Goal: Information Seeking & Learning: Understand process/instructions

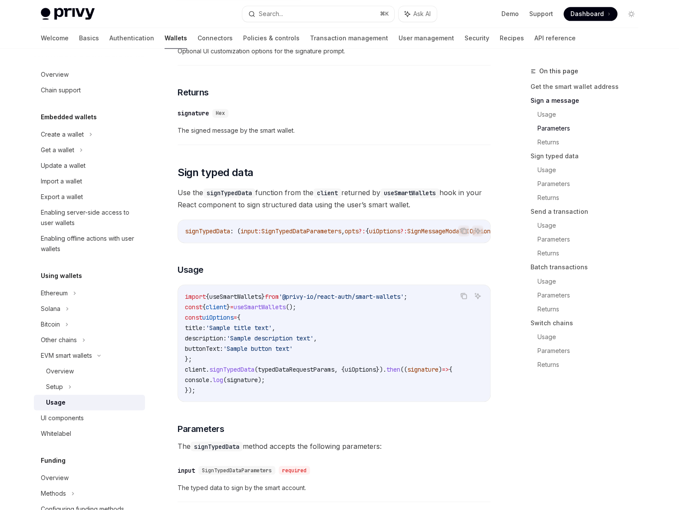
scroll to position [660, 0]
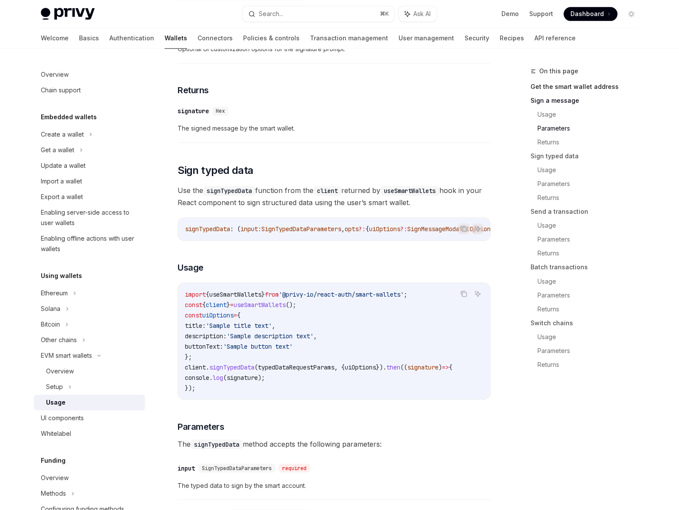
click at [550, 88] on link "Get the smart wallet address" at bounding box center [587, 87] width 115 height 14
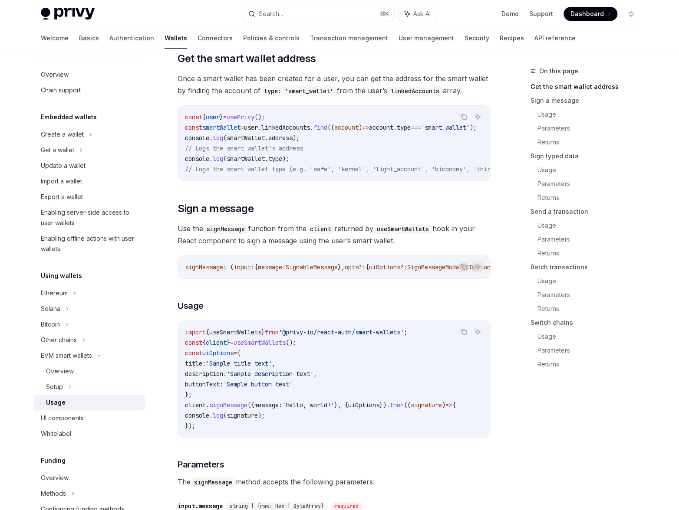
type textarea "*"
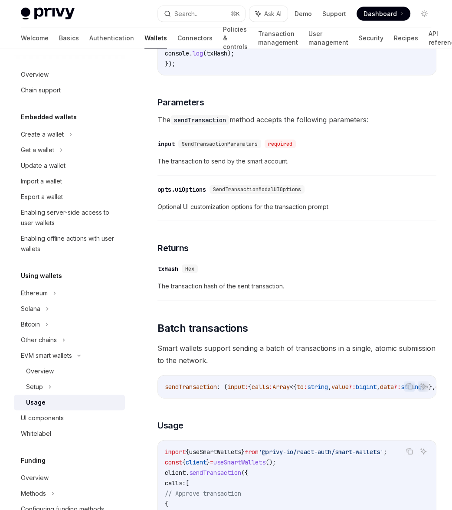
scroll to position [1547, 0]
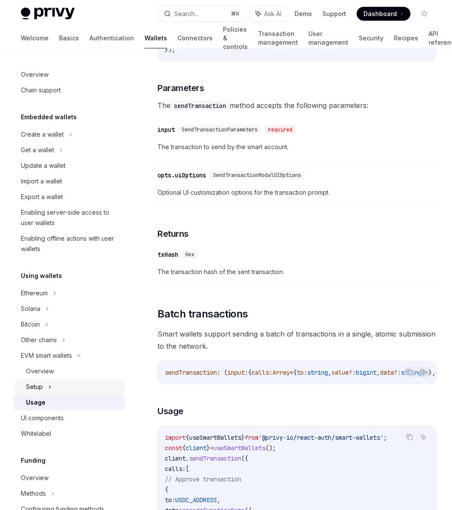
click at [52, 387] on div "Setup" at bounding box center [69, 387] width 111 height 16
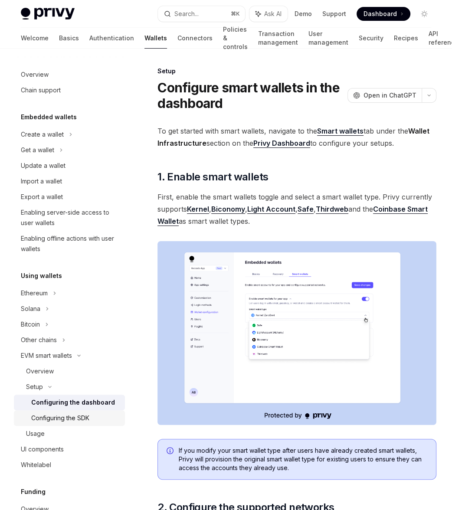
click at [61, 413] on div "Configuring the SDK" at bounding box center [60, 418] width 58 height 10
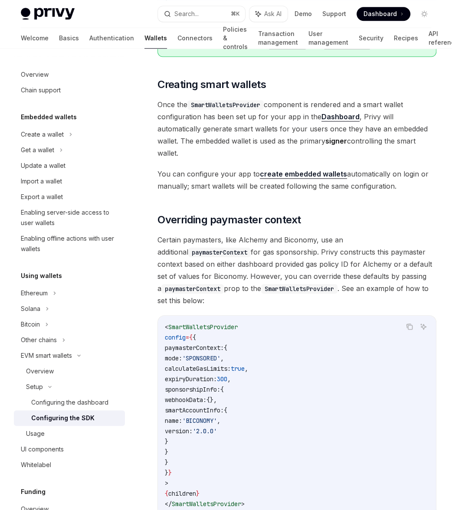
scroll to position [506, 0]
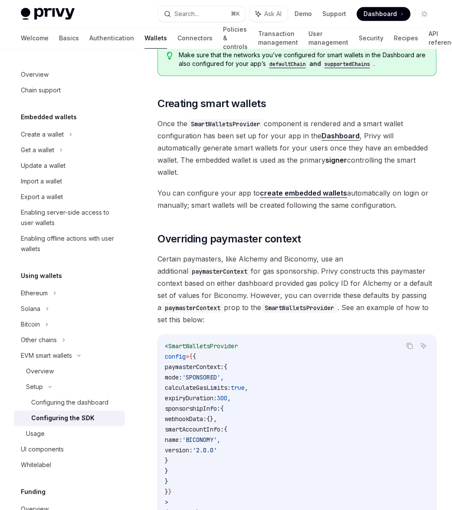
click at [207, 257] on span "Certain paymasters, like Alchemy and Biconomy, use an additional paymasterConte…" at bounding box center [296, 289] width 279 height 73
click at [265, 255] on span "Certain paymasters, like Alchemy and Biconomy, use an additional paymasterConte…" at bounding box center [296, 289] width 279 height 73
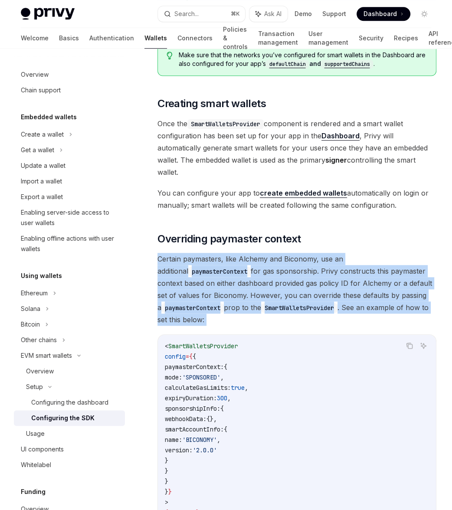
click at [265, 255] on span "Certain paymasters, like Alchemy and Biconomy, use an additional paymasterConte…" at bounding box center [296, 289] width 279 height 73
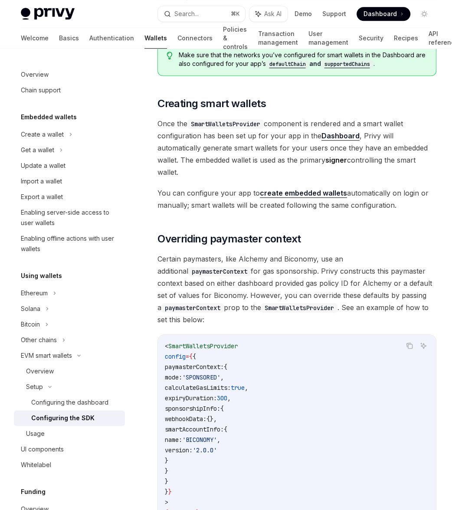
click at [276, 255] on span "Certain paymasters, like Alchemy and Biconomy, use an additional paymasterConte…" at bounding box center [296, 289] width 279 height 73
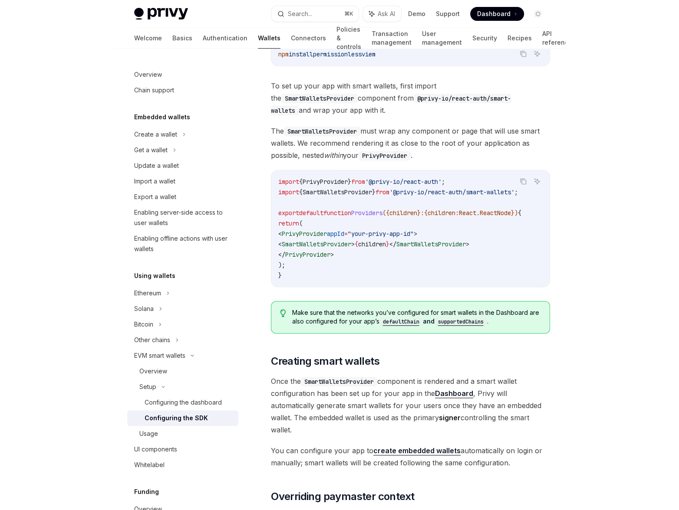
scroll to position [249, 0]
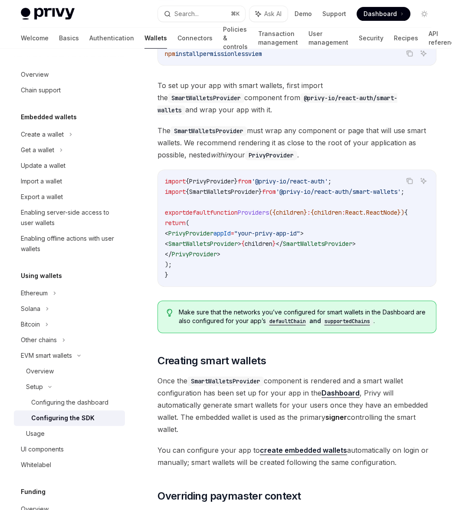
click at [276, 255] on code "import { PrivyProvider } from '@privy-io/react-auth' ; import { SmartWalletsPro…" at bounding box center [297, 228] width 264 height 104
click at [276, 236] on code "import { PrivyProvider } from '@privy-io/react-auth' ; import { SmartWalletsPro…" at bounding box center [297, 228] width 264 height 104
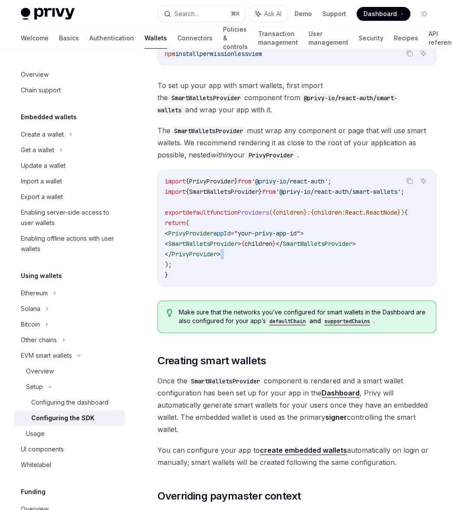
click at [276, 236] on code "import { PrivyProvider } from '@privy-io/react-auth' ; import { SmartWalletsPro…" at bounding box center [297, 228] width 264 height 104
click at [272, 240] on span "children" at bounding box center [259, 244] width 28 height 8
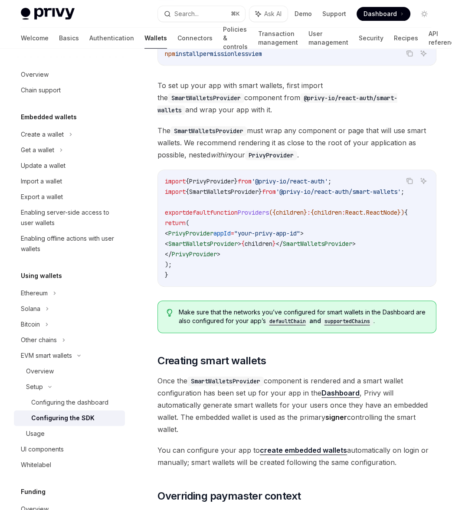
type textarea "*"
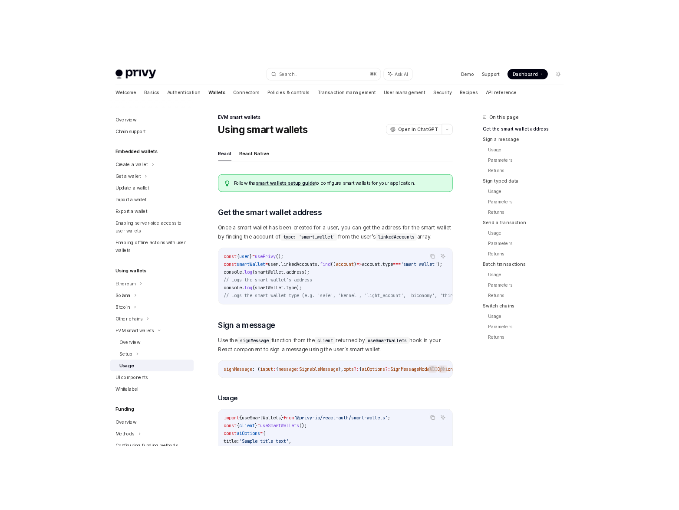
scroll to position [140, 0]
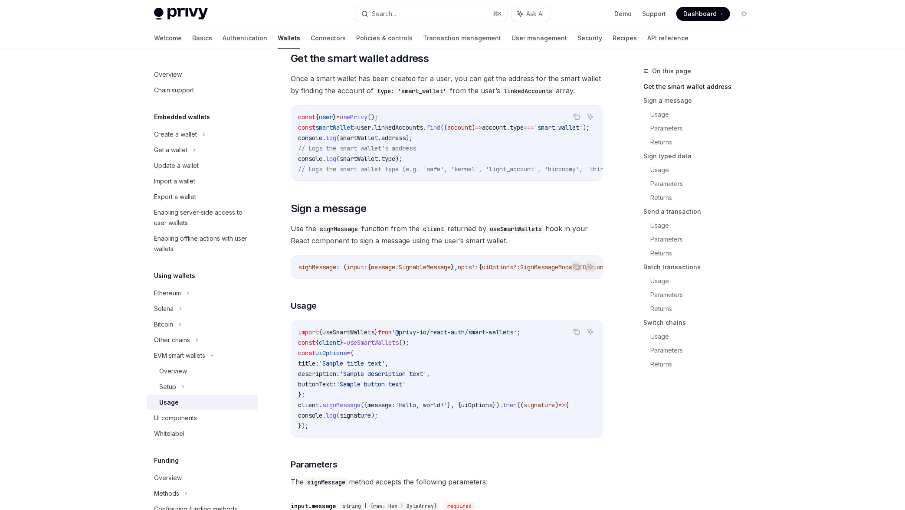
type textarea "*"
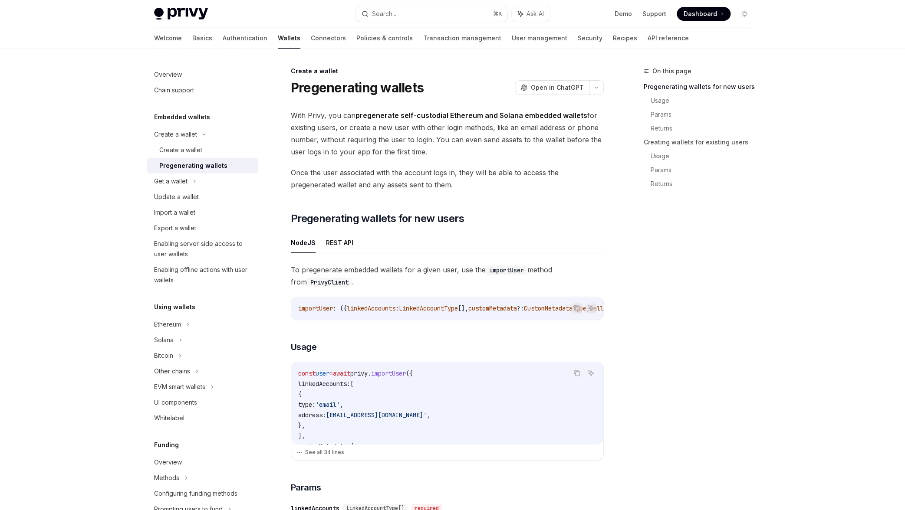
click at [394, 148] on span "With Privy, you can pregenerate self-custodial Ethereum and Solana embedded wal…" at bounding box center [447, 133] width 313 height 49
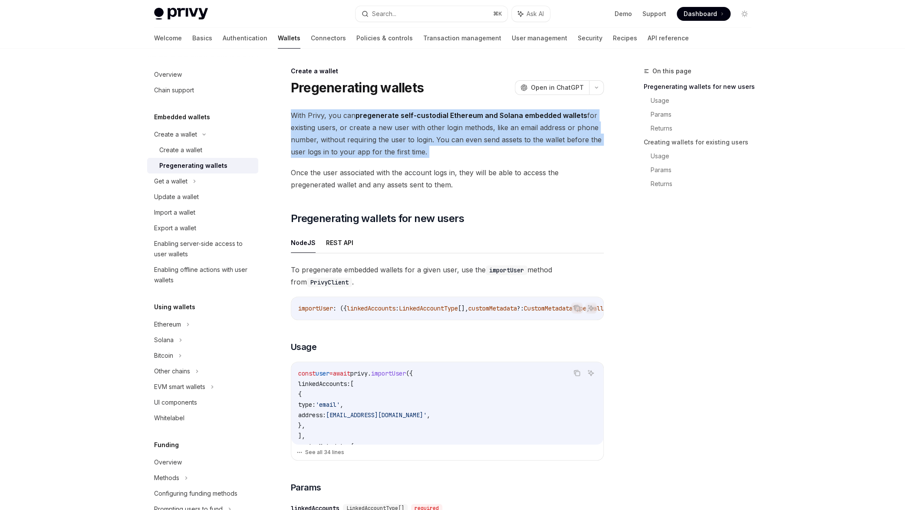
click at [394, 148] on span "With Privy, you can pregenerate self-custodial Ethereum and Solana embedded wal…" at bounding box center [447, 133] width 313 height 49
click at [413, 148] on span "With Privy, you can pregenerate self-custodial Ethereum and Solana embedded wal…" at bounding box center [447, 133] width 313 height 49
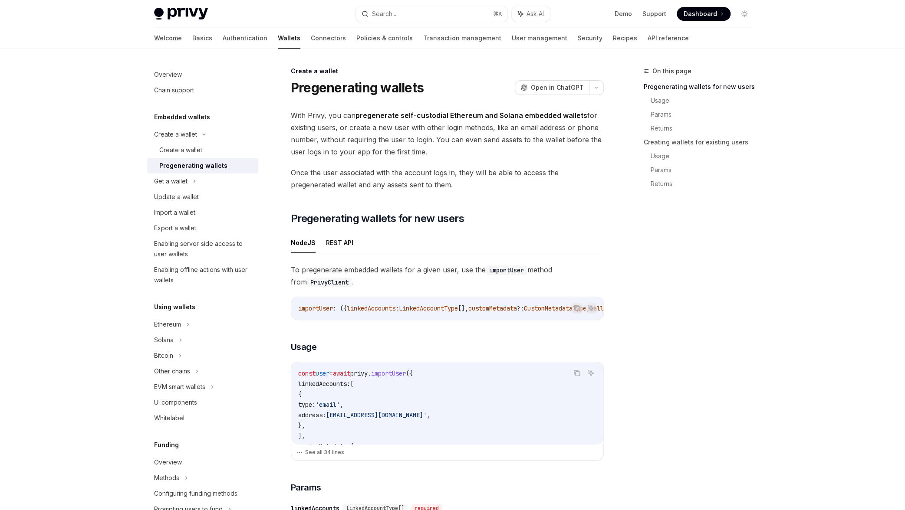
click at [467, 184] on span "Once the user associated with the account logs in, they will be able to access …" at bounding box center [447, 179] width 313 height 24
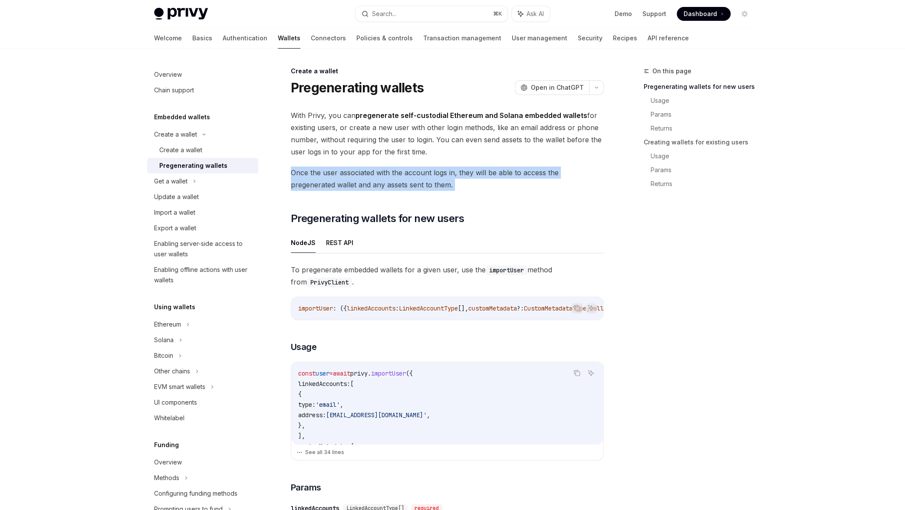
click at [467, 184] on span "Once the user associated with the account logs in, they will be able to access …" at bounding box center [447, 179] width 313 height 24
click at [481, 184] on span "Once the user associated with the account logs in, they will be able to access …" at bounding box center [447, 179] width 313 height 24
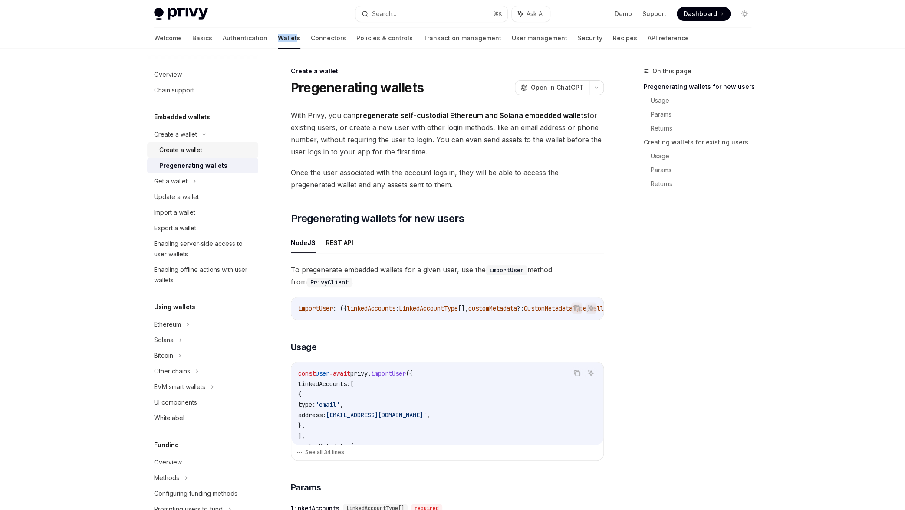
click at [206, 155] on div "Create a wallet" at bounding box center [206, 150] width 94 height 10
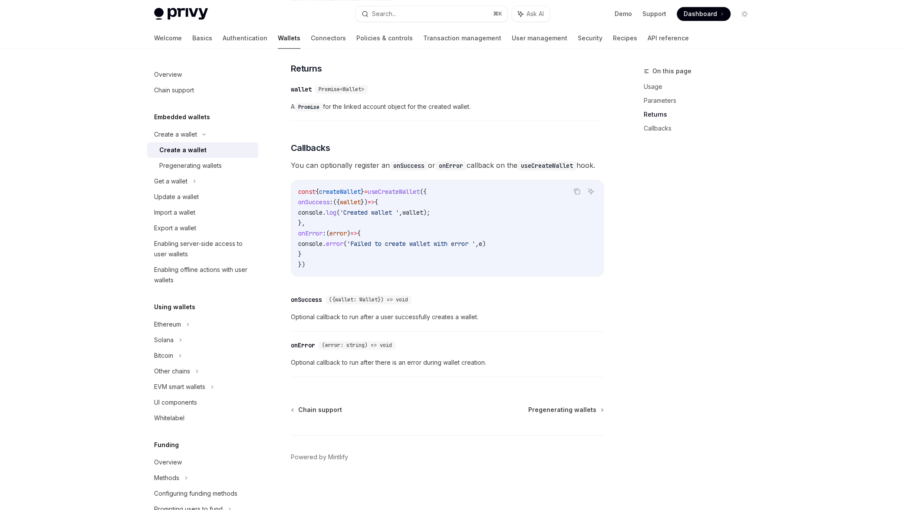
scroll to position [525, 0]
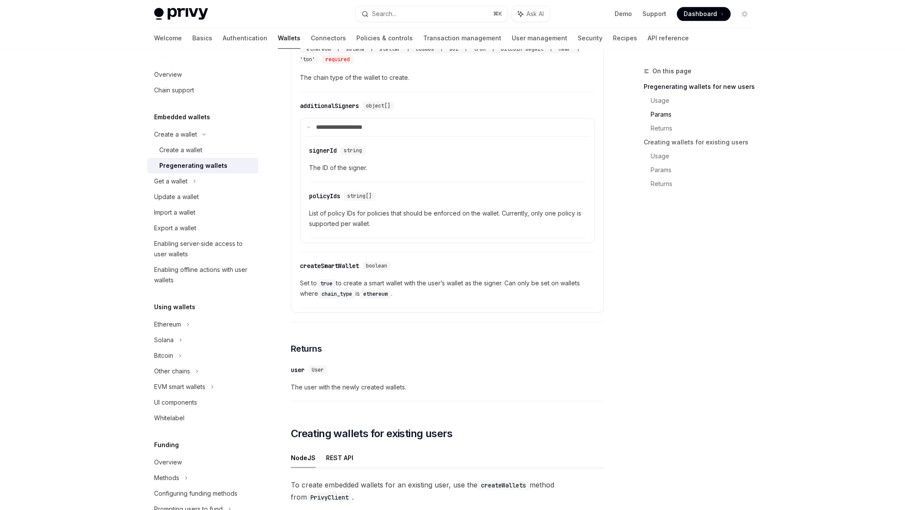
scroll to position [627, 0]
click at [493, 301] on div "​ createSmartWallet boolean Set to true to create a smart wallet with the user’…" at bounding box center [447, 281] width 295 height 52
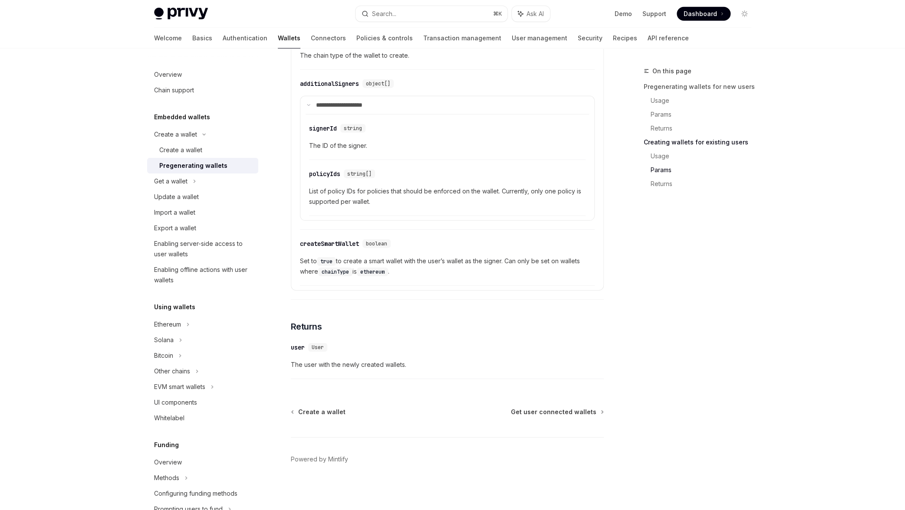
scroll to position [1489, 0]
click at [208, 186] on div "Get a wallet" at bounding box center [202, 182] width 111 height 16
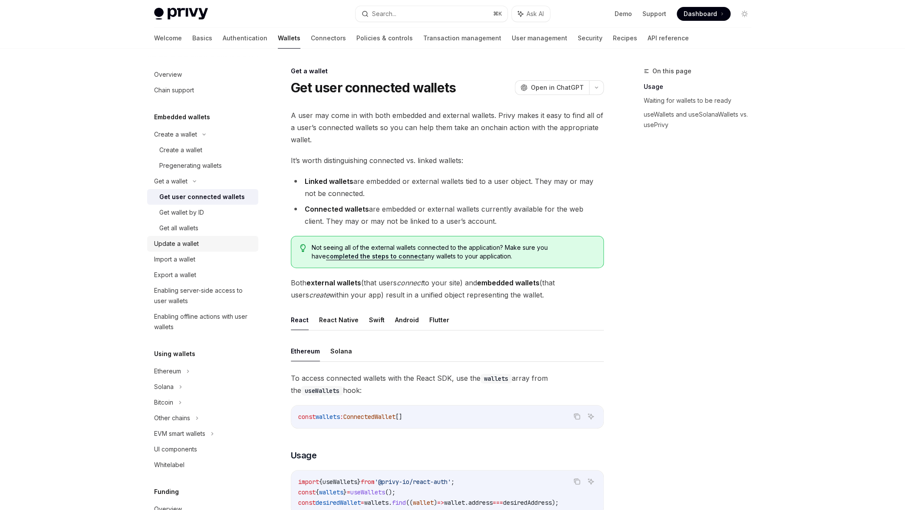
click at [204, 244] on div "Update a wallet" at bounding box center [203, 244] width 99 height 10
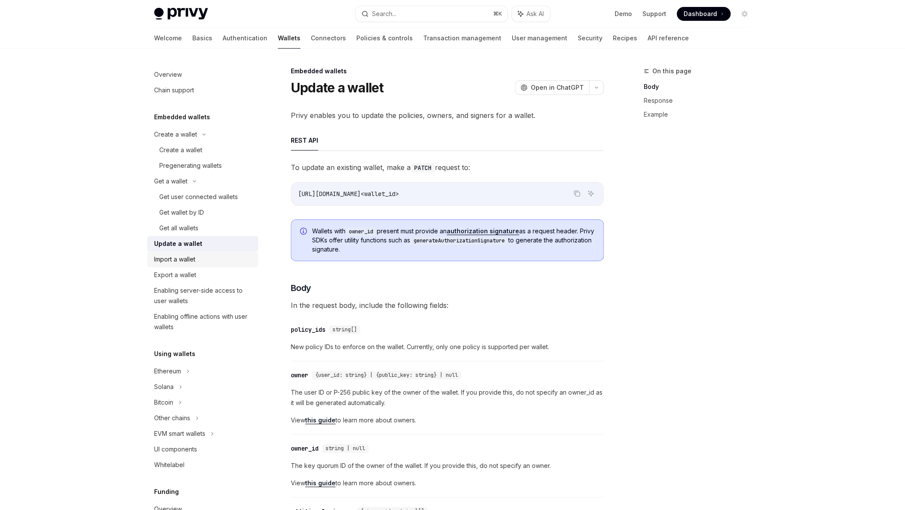
click at [195, 259] on div "Import a wallet" at bounding box center [174, 259] width 41 height 10
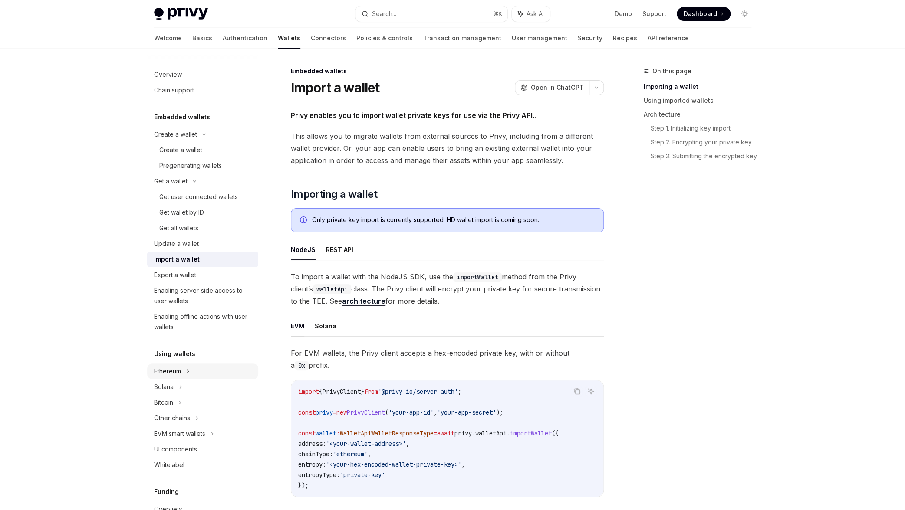
click at [152, 142] on div "Ethereum" at bounding box center [202, 135] width 111 height 16
type textarea "*"
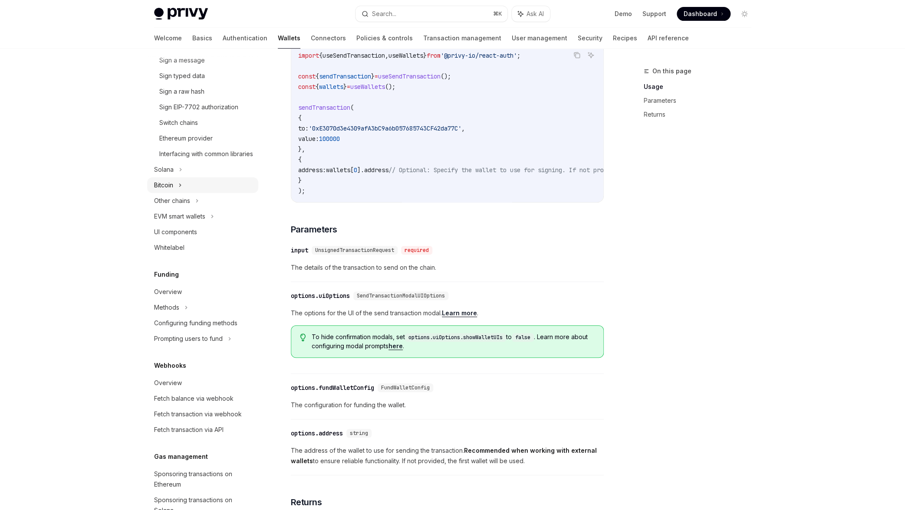
scroll to position [469, 0]
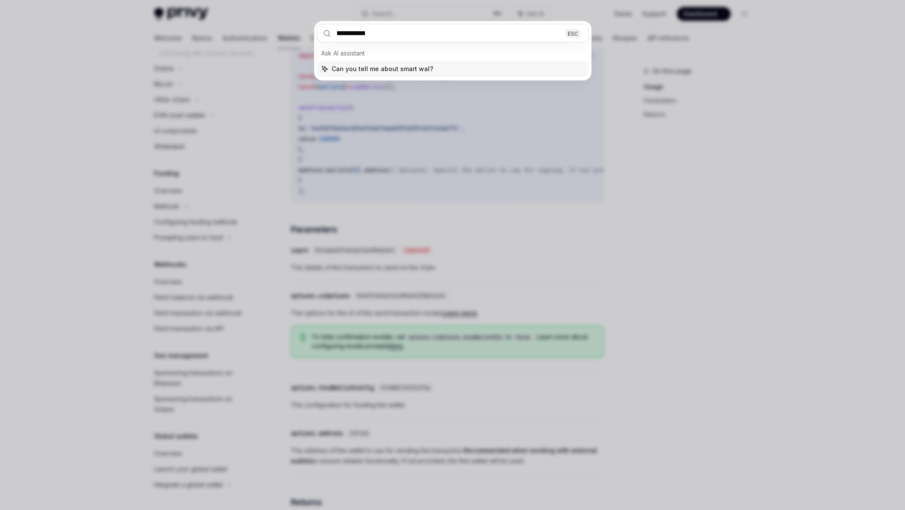
type input "**********"
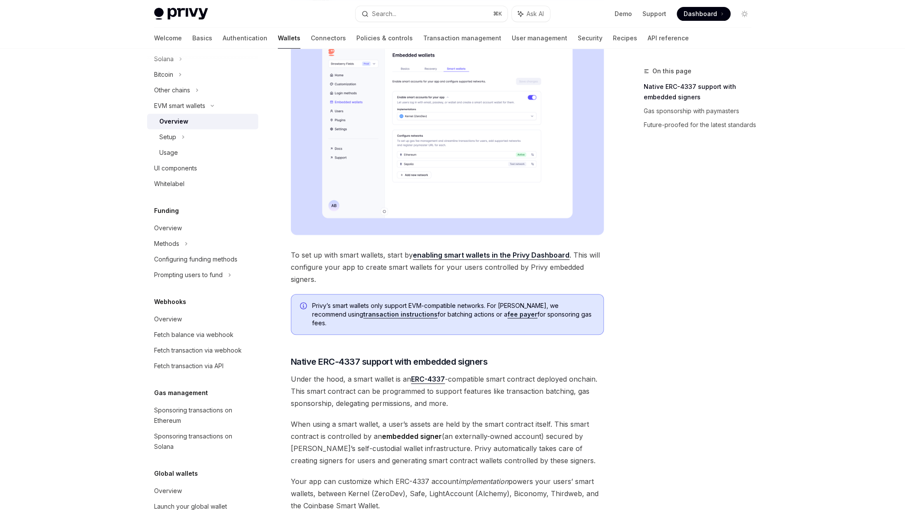
scroll to position [48, 0]
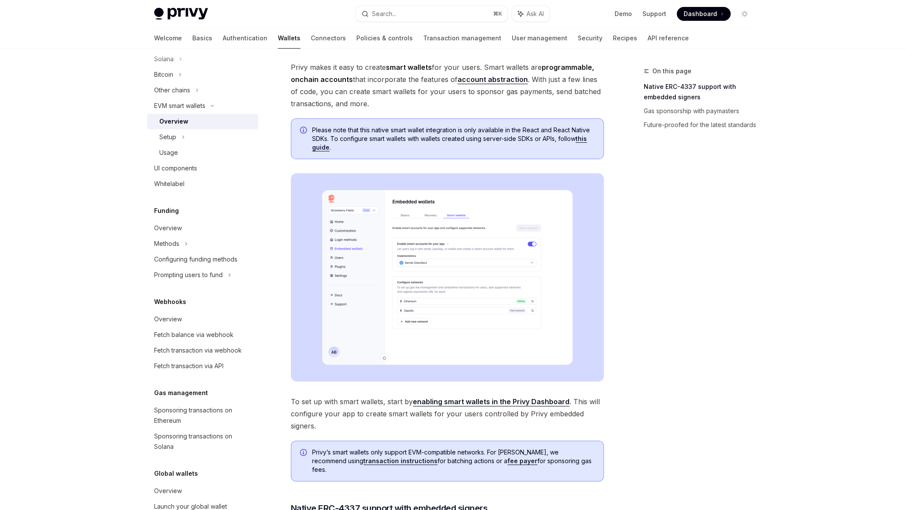
click at [720, 379] on div "On this page Native ERC-4337 support with embedded signers Gas sponsorship with…" at bounding box center [692, 288] width 132 height 444
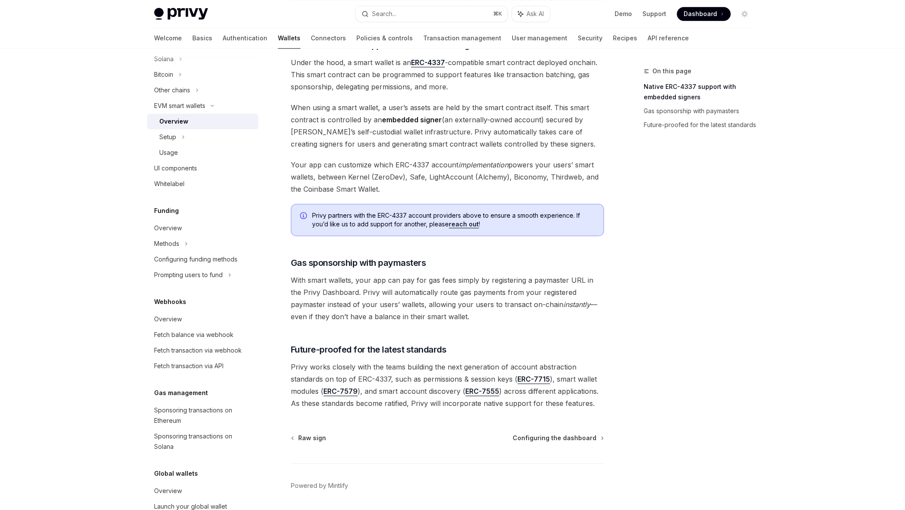
scroll to position [530, 0]
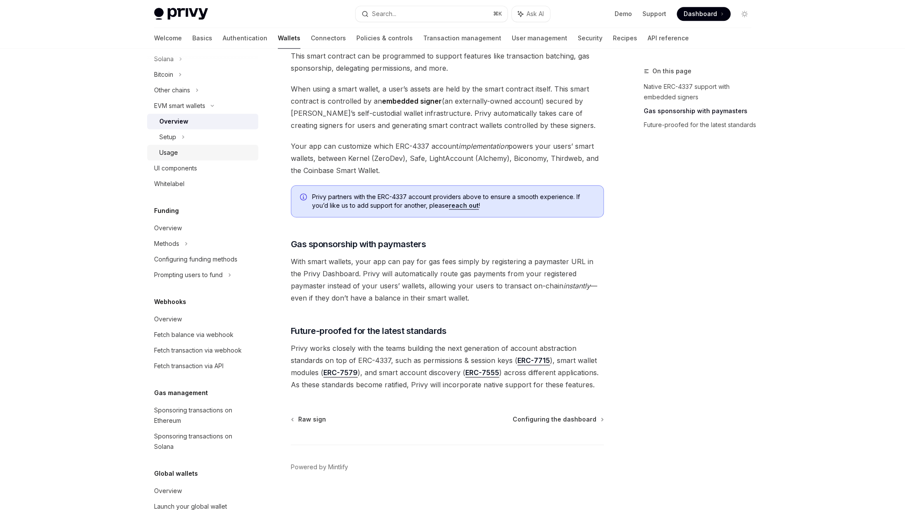
click at [191, 155] on link "Usage" at bounding box center [202, 153] width 111 height 16
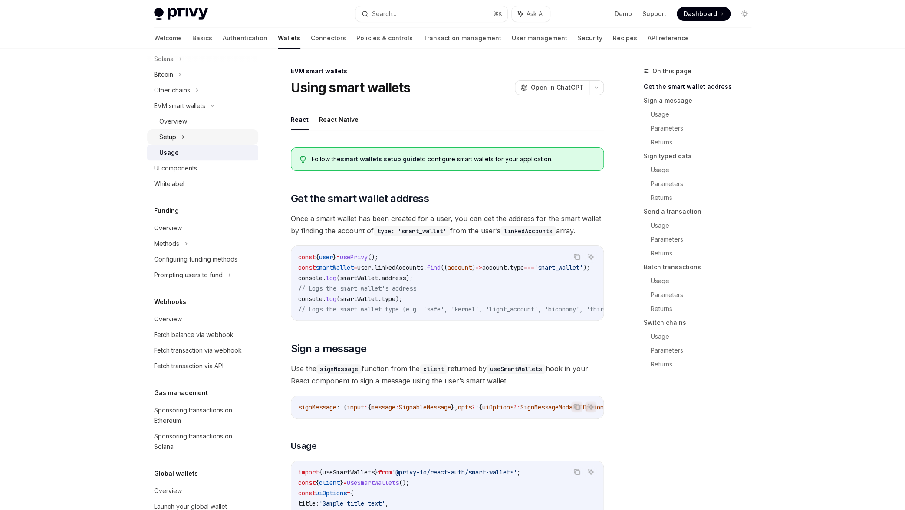
click at [187, 145] on div "Setup" at bounding box center [202, 137] width 111 height 16
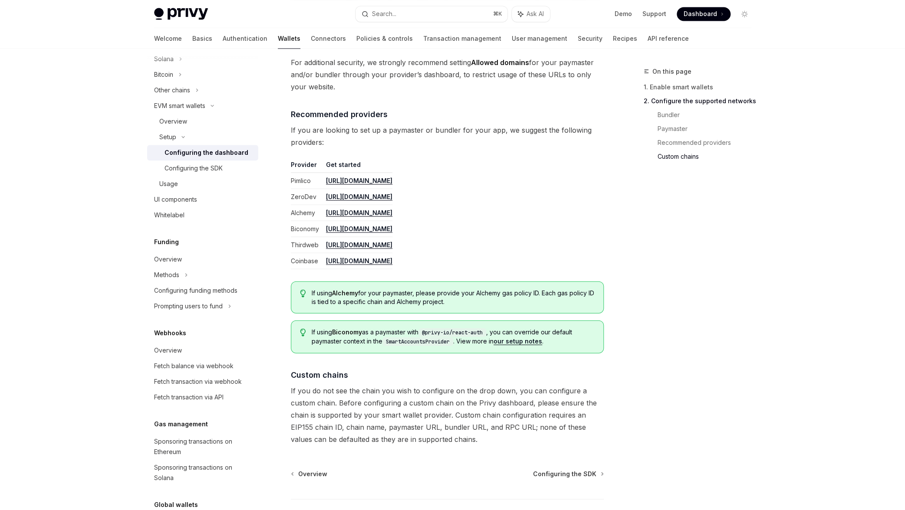
scroll to position [972, 0]
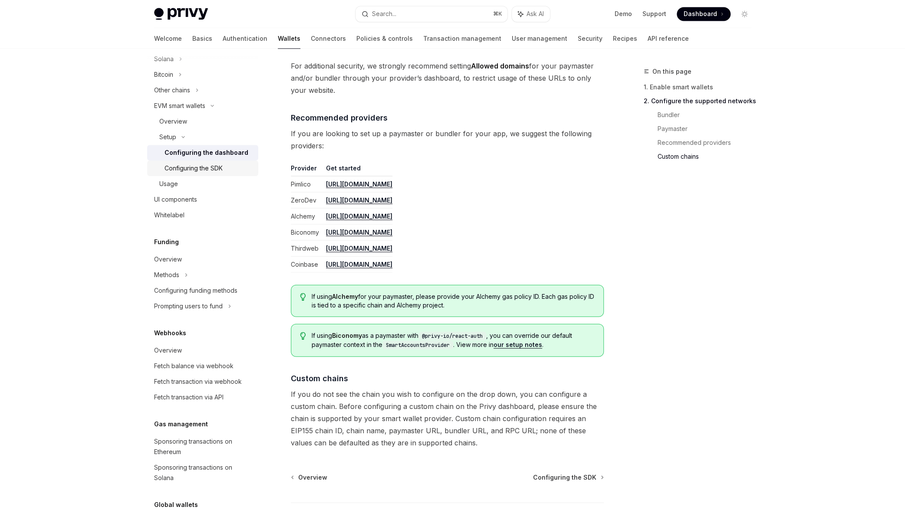
click at [196, 173] on link "Configuring the SDK" at bounding box center [202, 169] width 111 height 16
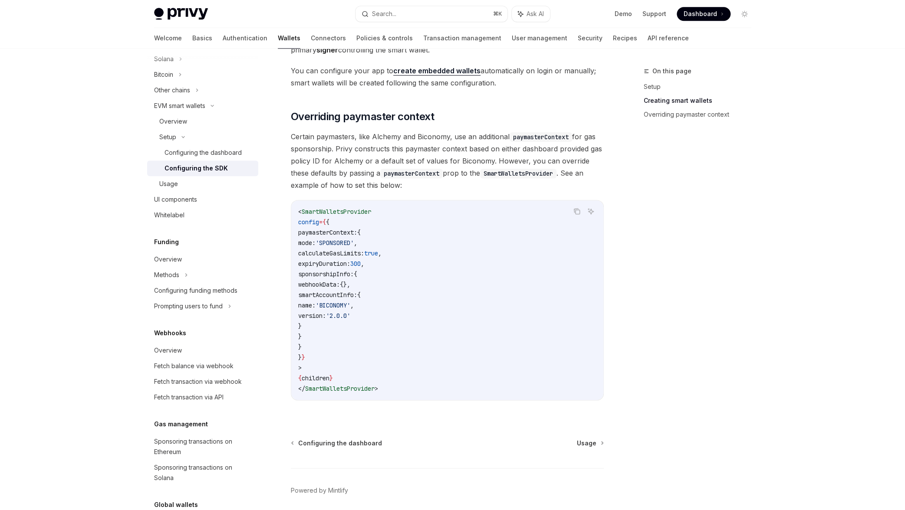
scroll to position [620, 0]
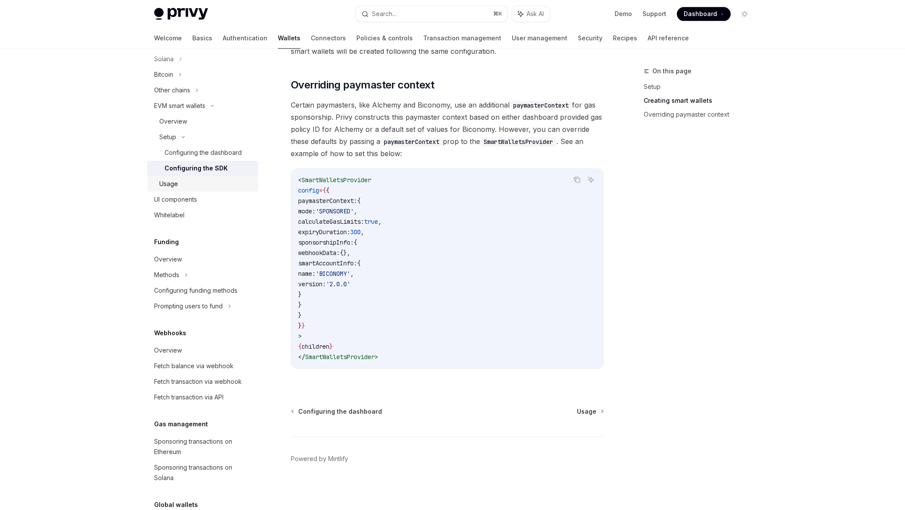
click at [207, 189] on div "Usage" at bounding box center [206, 184] width 94 height 10
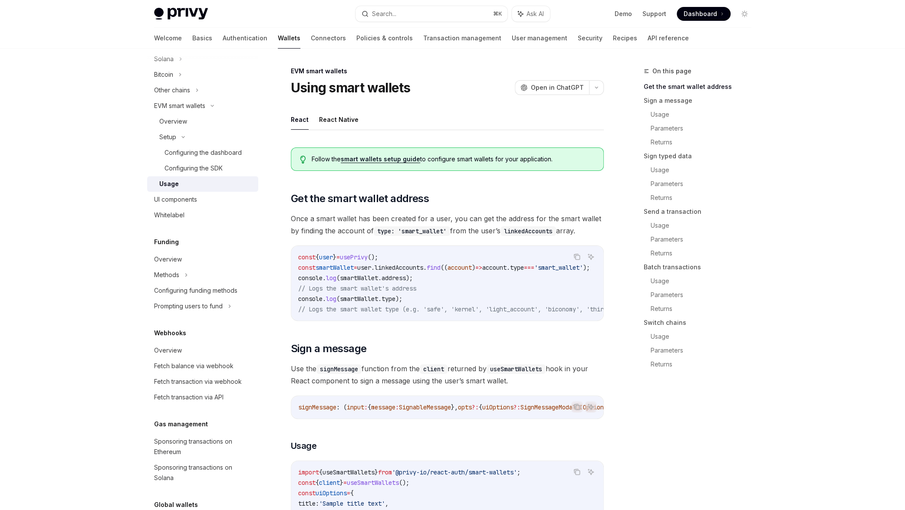
type textarea "*"
